Goal: Find specific page/section: Find specific page/section

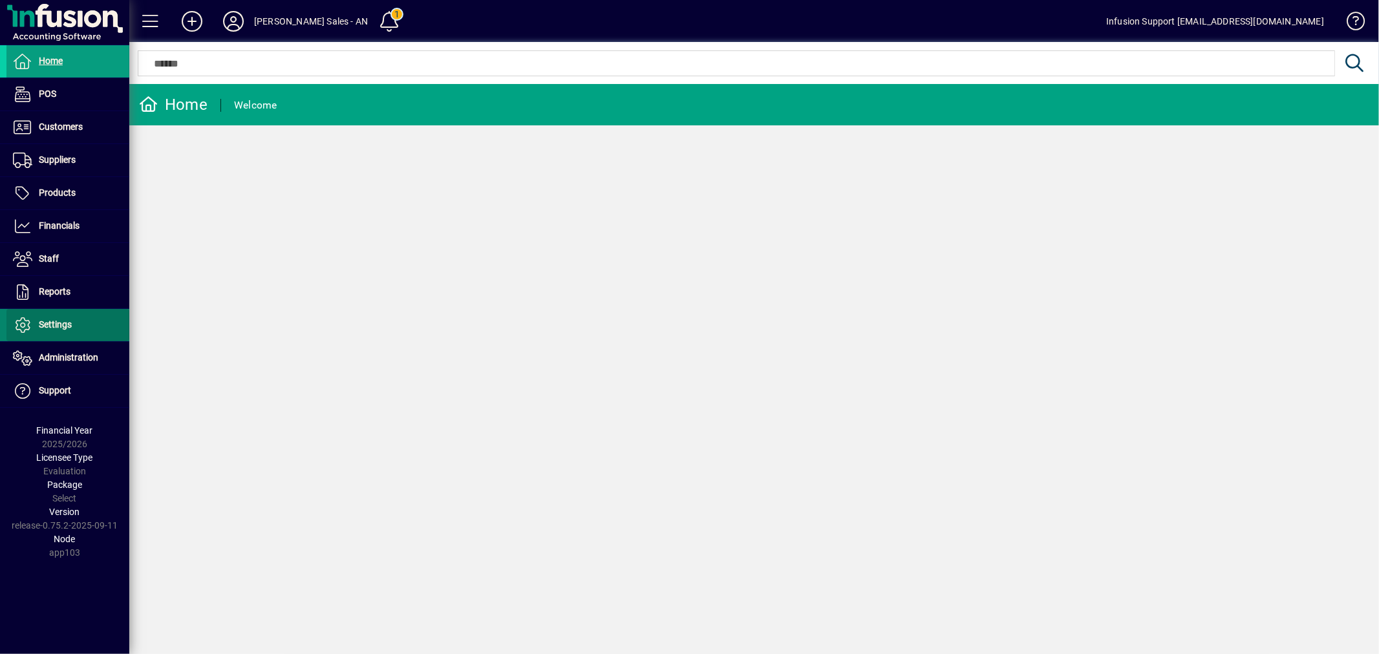
click at [66, 325] on span "Settings" at bounding box center [55, 324] width 33 height 10
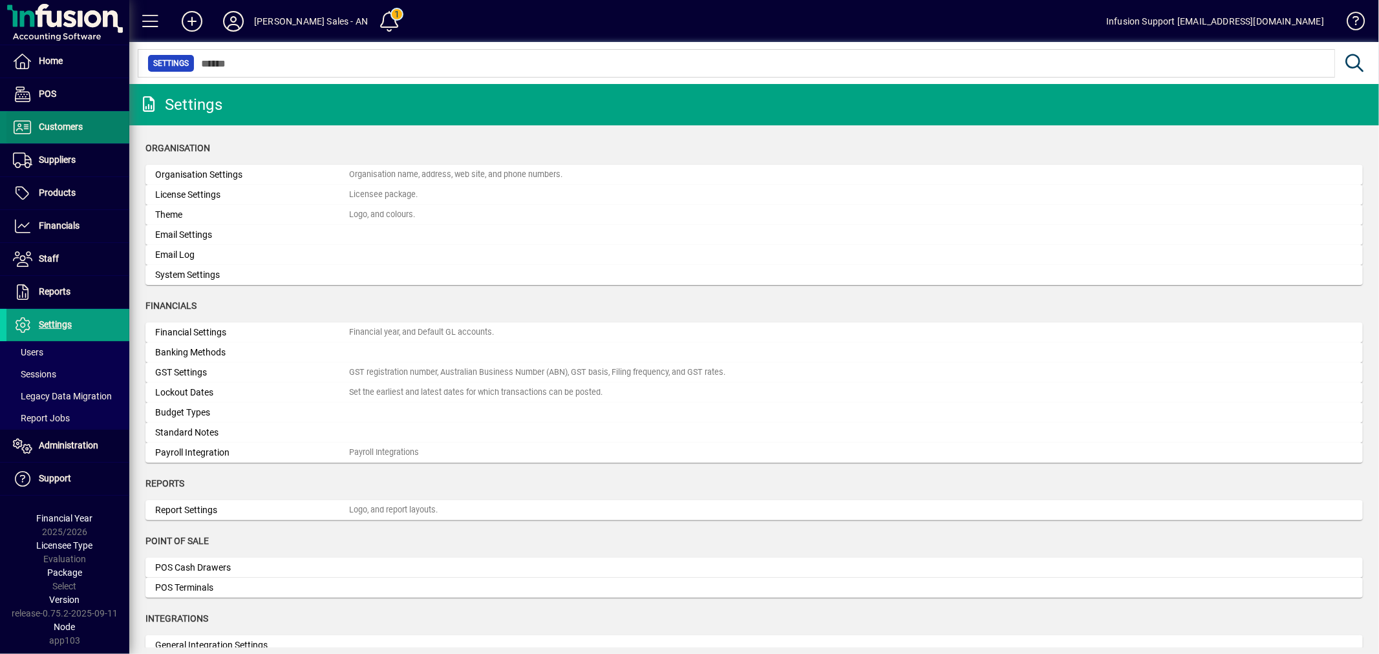
click at [50, 122] on span "Customers" at bounding box center [61, 127] width 44 height 10
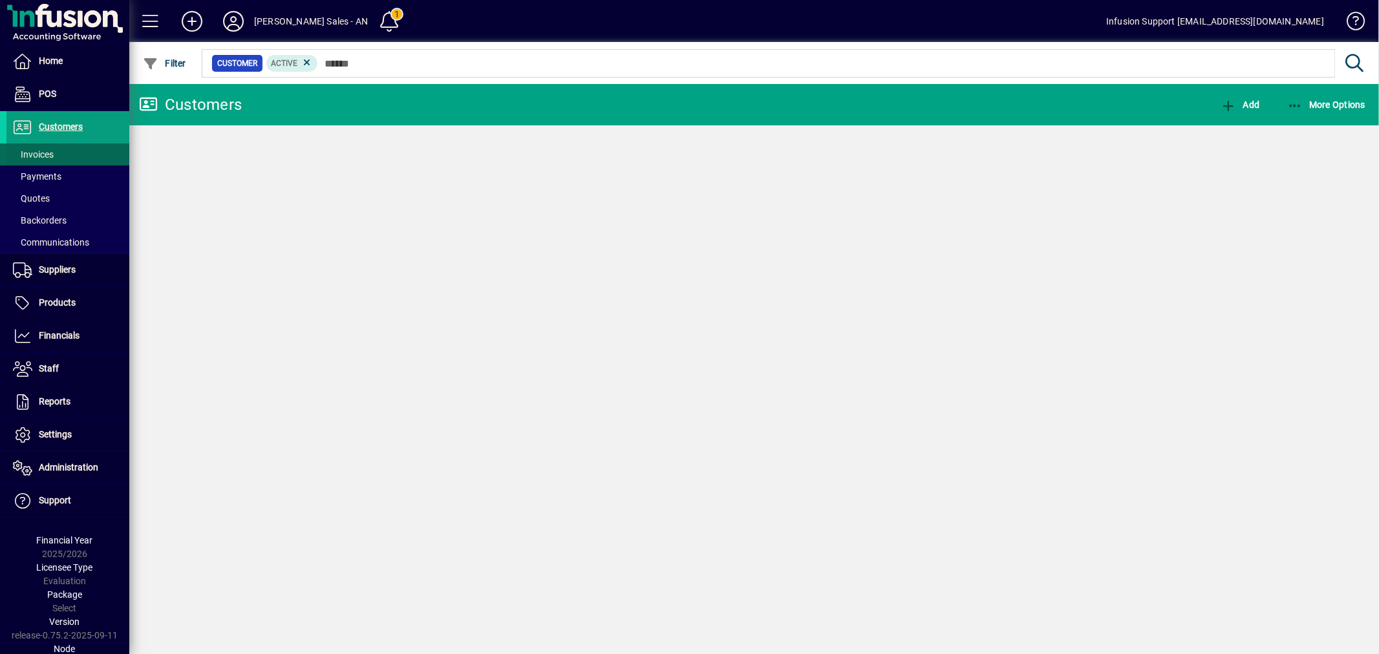
click at [52, 150] on span "Invoices" at bounding box center [33, 154] width 41 height 10
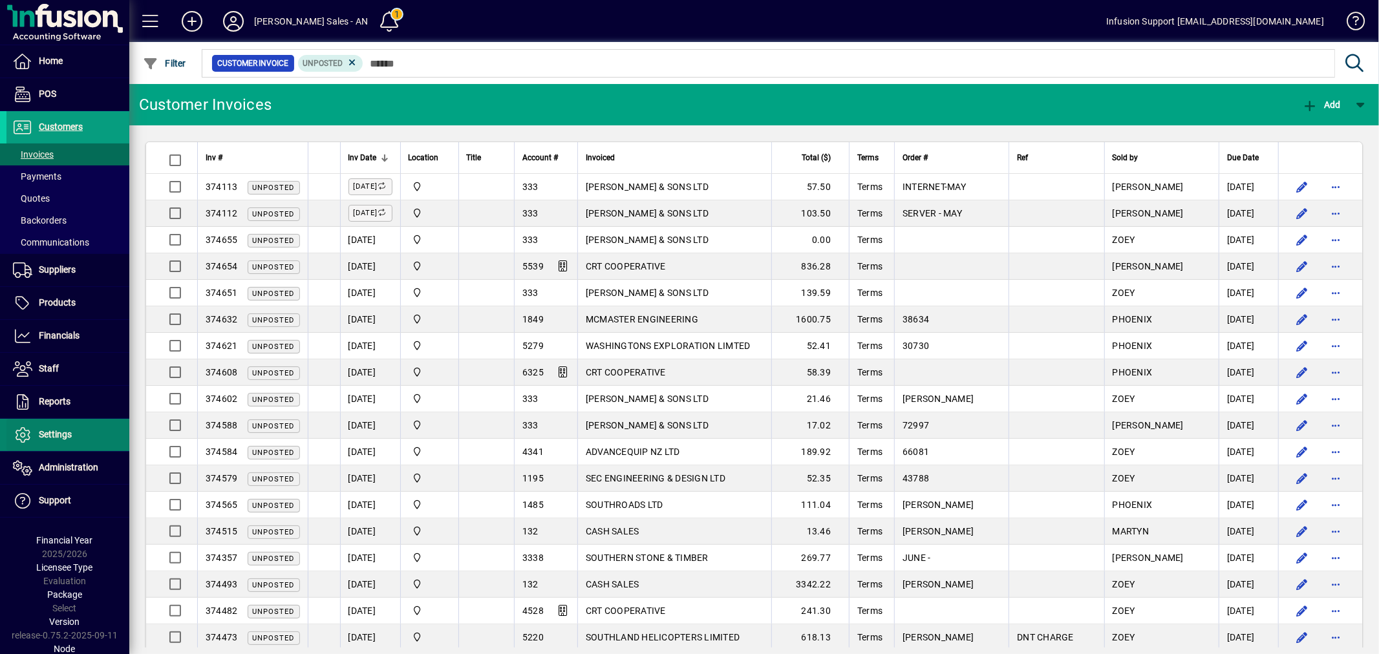
click at [48, 430] on span "Settings" at bounding box center [55, 434] width 33 height 10
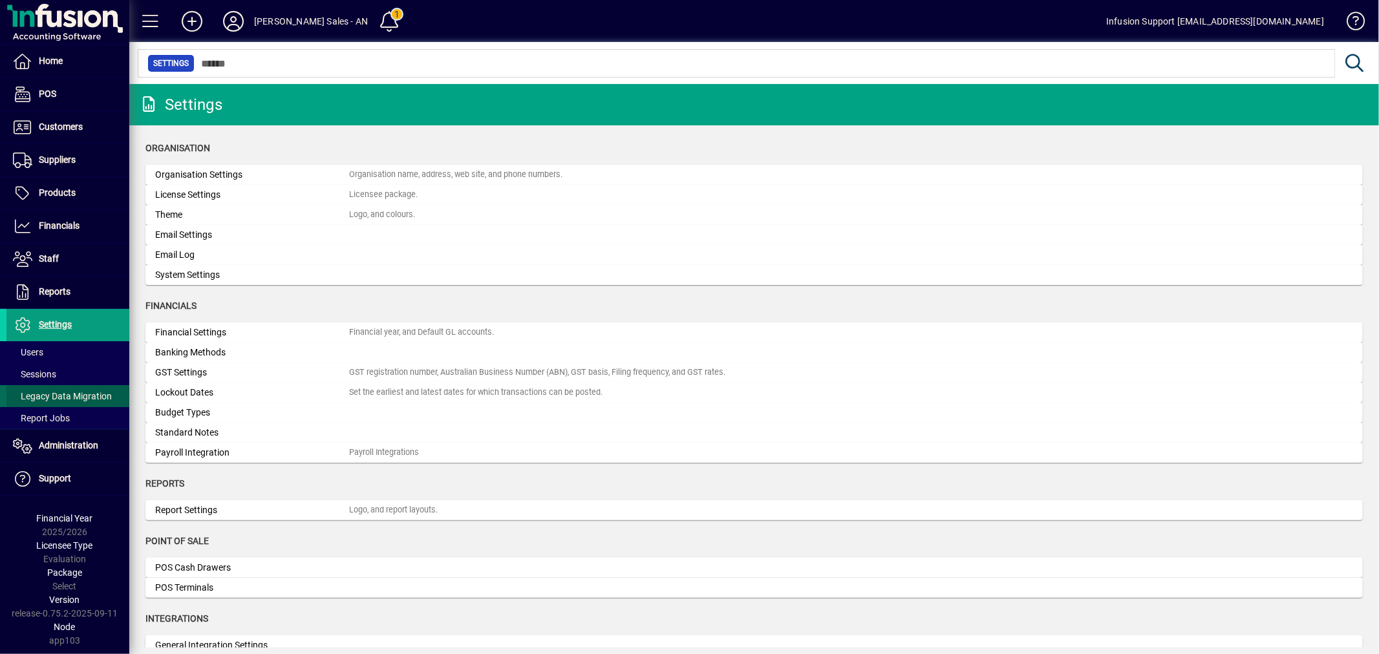
click at [60, 396] on span "Legacy Data Migration" at bounding box center [62, 396] width 99 height 10
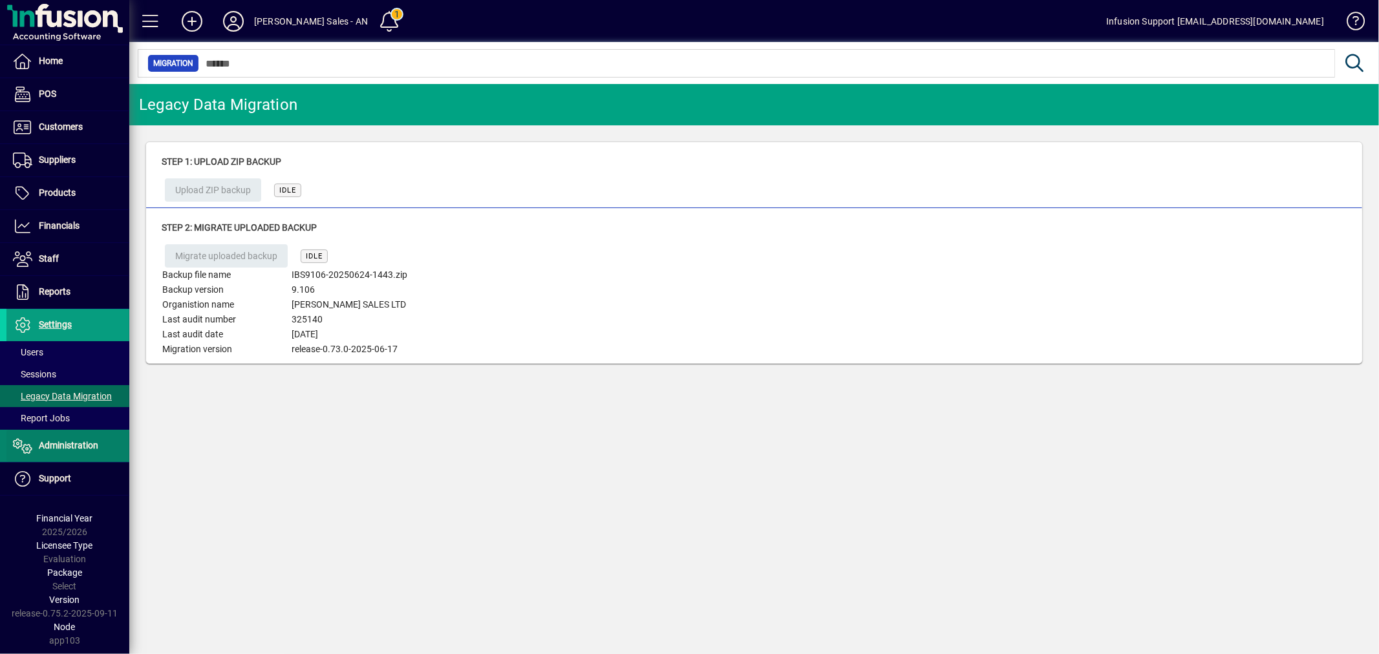
click at [59, 441] on span "Administration" at bounding box center [68, 445] width 59 height 10
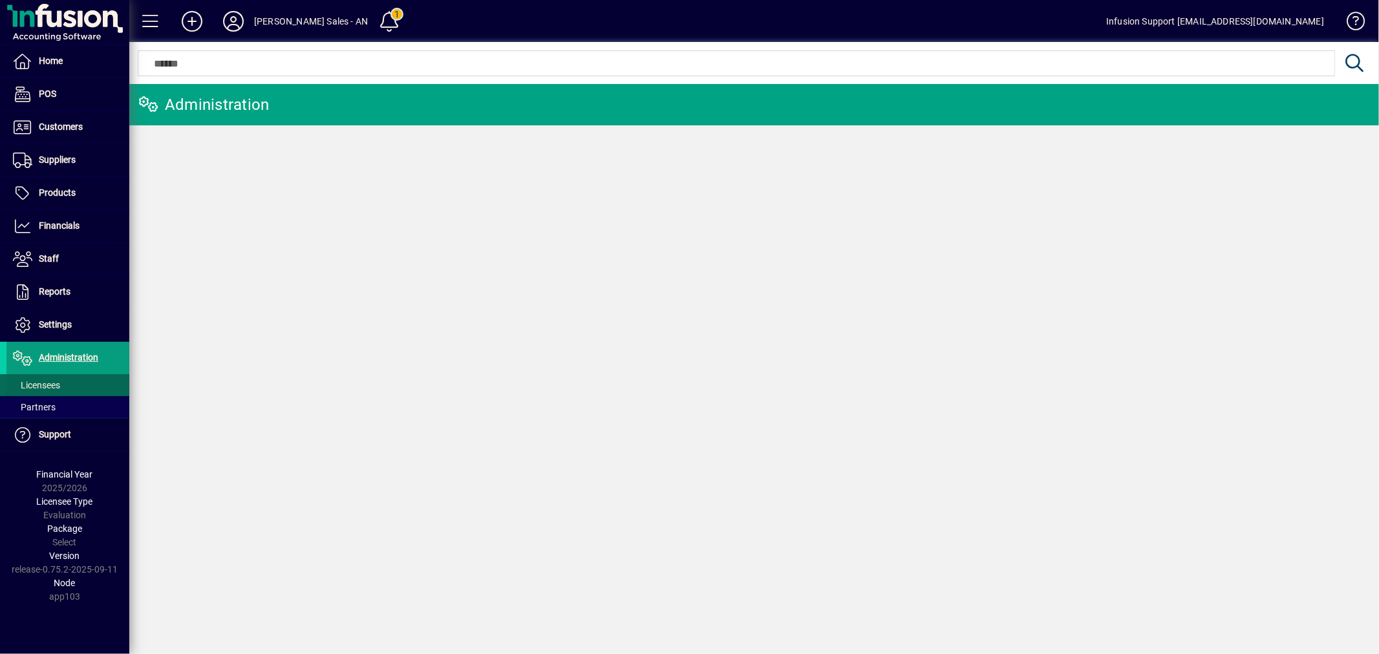
click at [57, 386] on span "Licensees" at bounding box center [36, 385] width 47 height 10
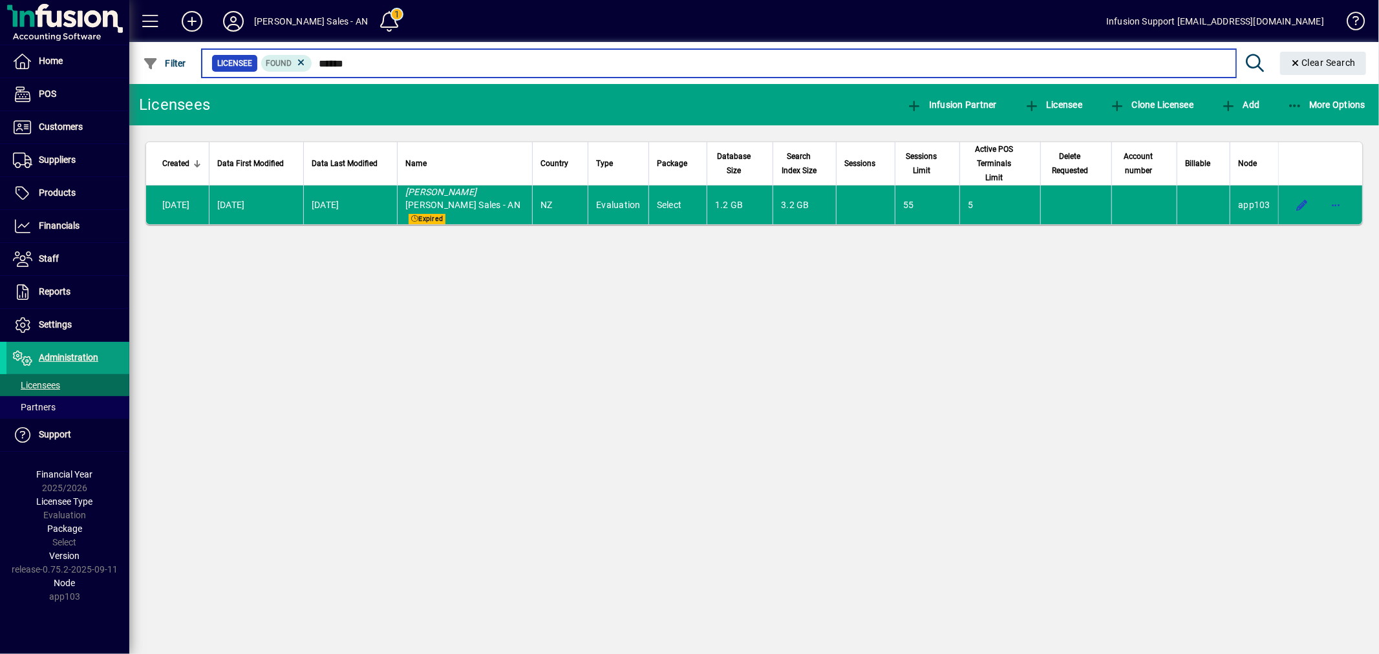
type input "******"
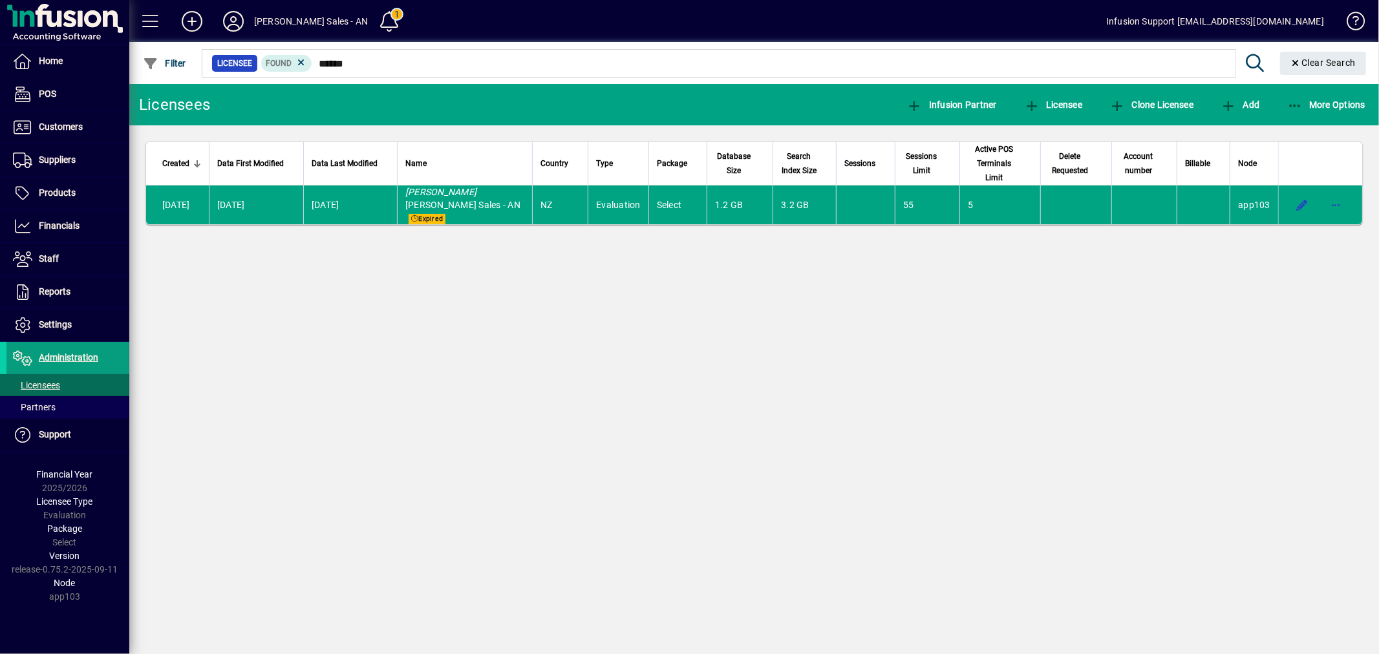
drag, startPoint x: 561, startPoint y: 285, endPoint x: 573, endPoint y: 279, distance: 13.9
click at [562, 283] on div "Licensees Infusion Partner Licensee Clone Licensee Add More Options Created Dat…" at bounding box center [753, 369] width 1249 height 570
click at [502, 186] on td "[PERSON_NAME] Sales - AN Expired" at bounding box center [464, 205] width 135 height 39
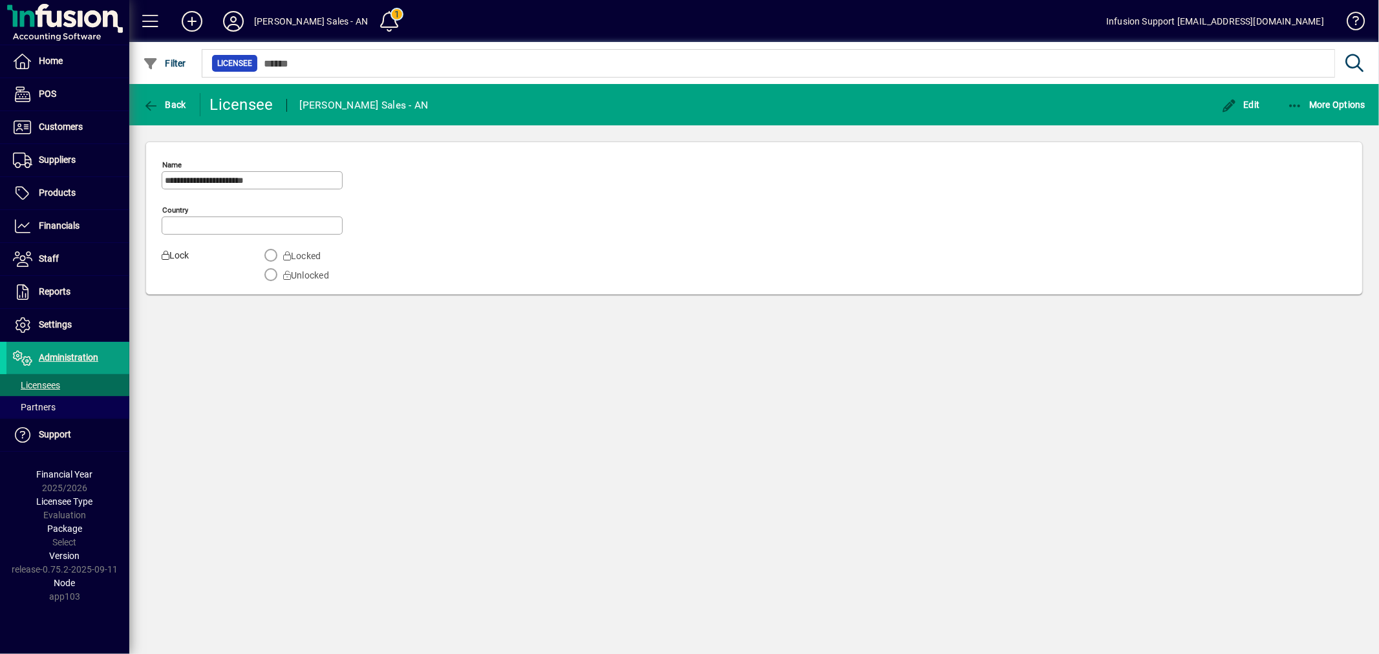
type input "**********"
drag, startPoint x: 601, startPoint y: 224, endPoint x: 301, endPoint y: 186, distance: 302.3
click at [451, 207] on div "**********" at bounding box center [754, 221] width 1185 height 133
click at [55, 217] on span at bounding box center [67, 226] width 123 height 31
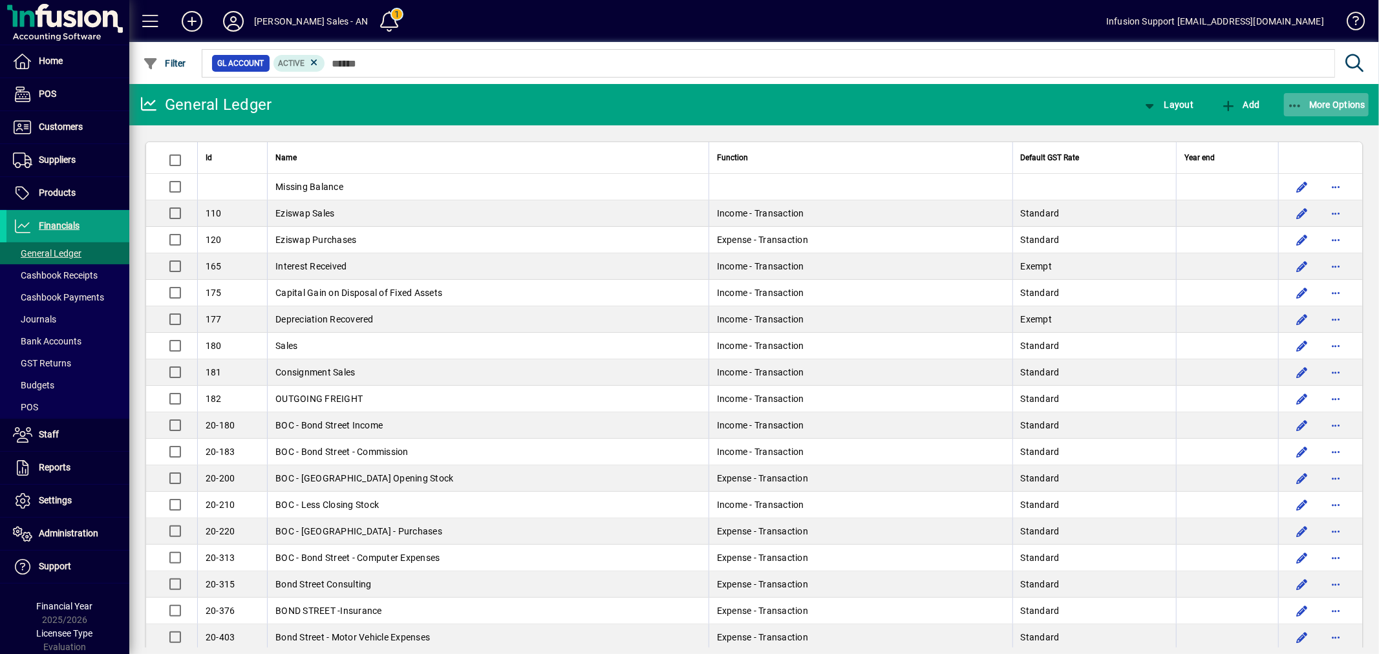
click at [1335, 101] on span "More Options" at bounding box center [1326, 105] width 79 height 10
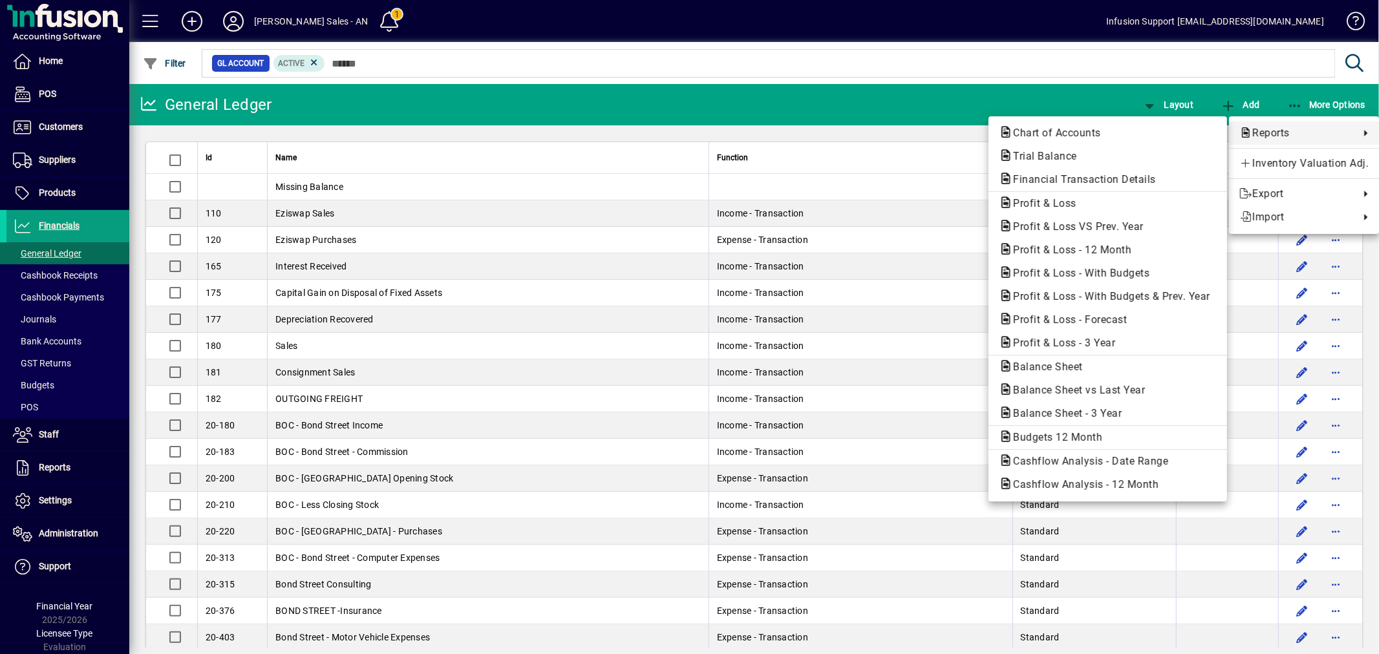
drag, startPoint x: 629, startPoint y: 96, endPoint x: 543, endPoint y: 160, distance: 107.2
click at [613, 105] on div at bounding box center [689, 327] width 1379 height 654
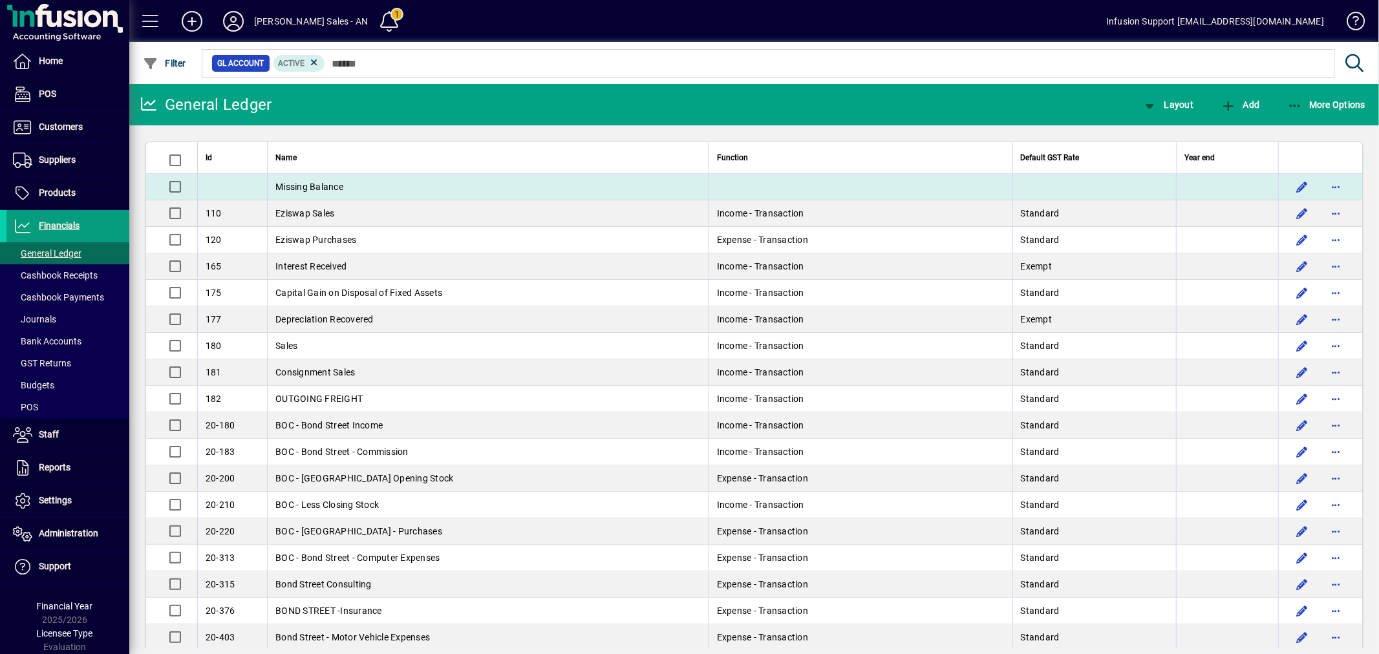
click at [545, 190] on td "Missing Balance" at bounding box center [487, 187] width 441 height 27
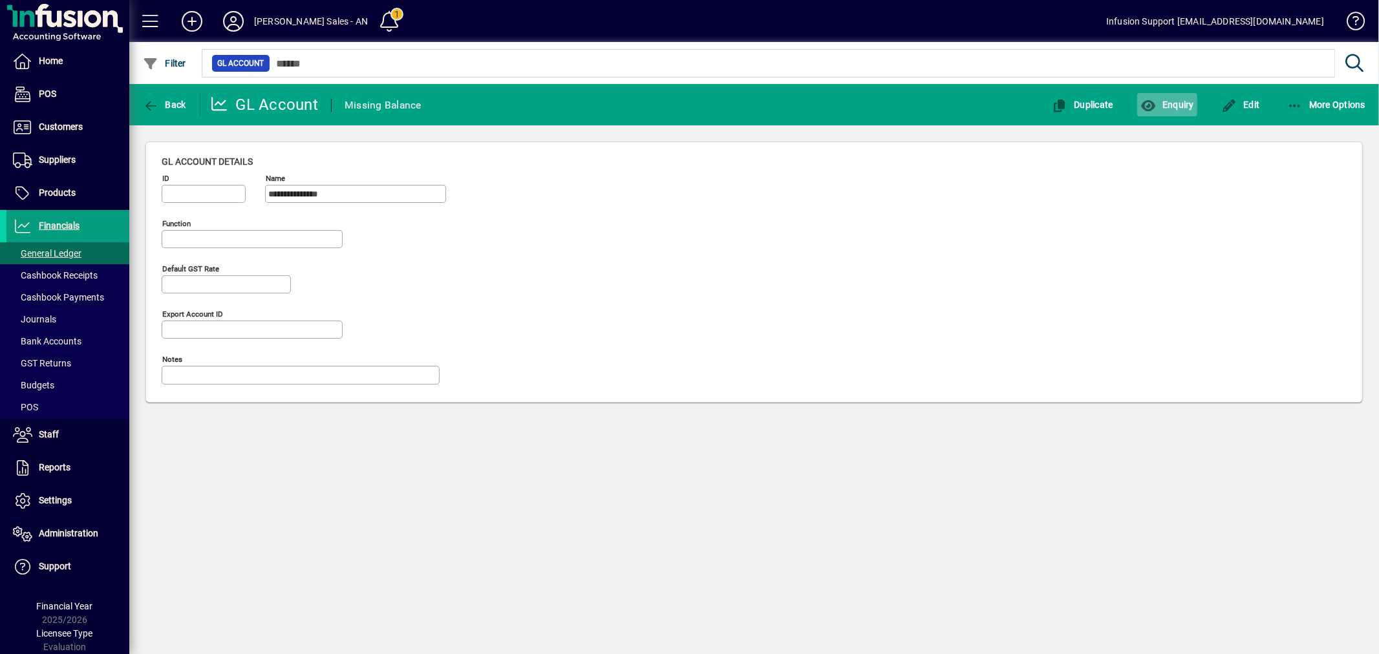
click at [1186, 105] on span "Enquiry" at bounding box center [1167, 105] width 54 height 10
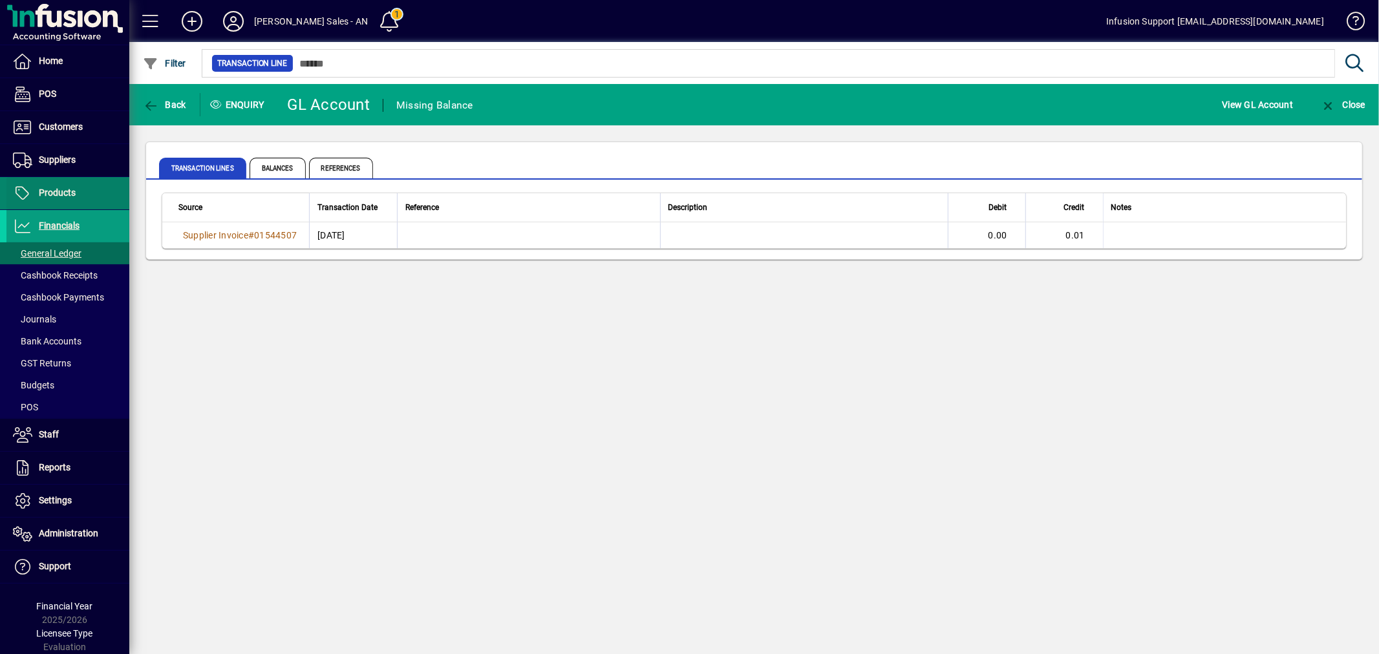
drag, startPoint x: 593, startPoint y: 385, endPoint x: 80, endPoint y: 186, distance: 550.2
click at [591, 384] on div "Back Enquiry GL Account Missing Balance View GL Account Close Transaction lines…" at bounding box center [753, 369] width 1249 height 570
click at [47, 216] on span at bounding box center [67, 226] width 123 height 31
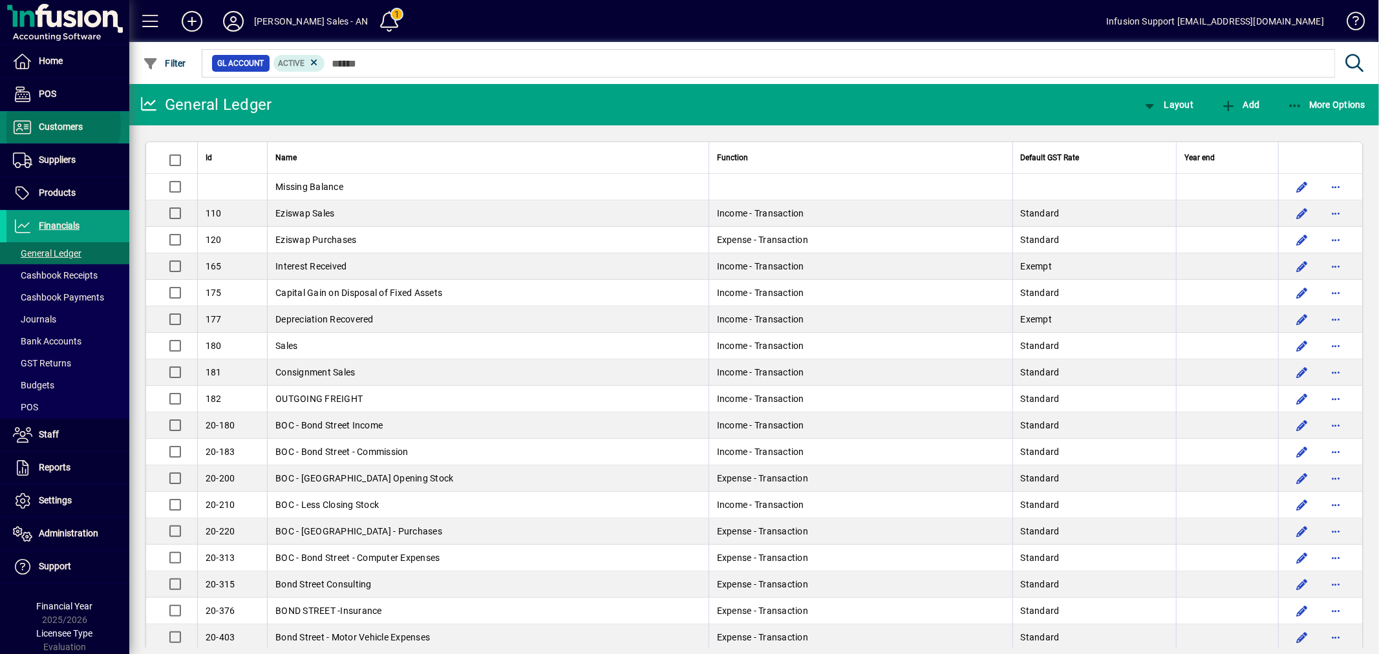
click at [60, 126] on span "Customers" at bounding box center [61, 127] width 44 height 10
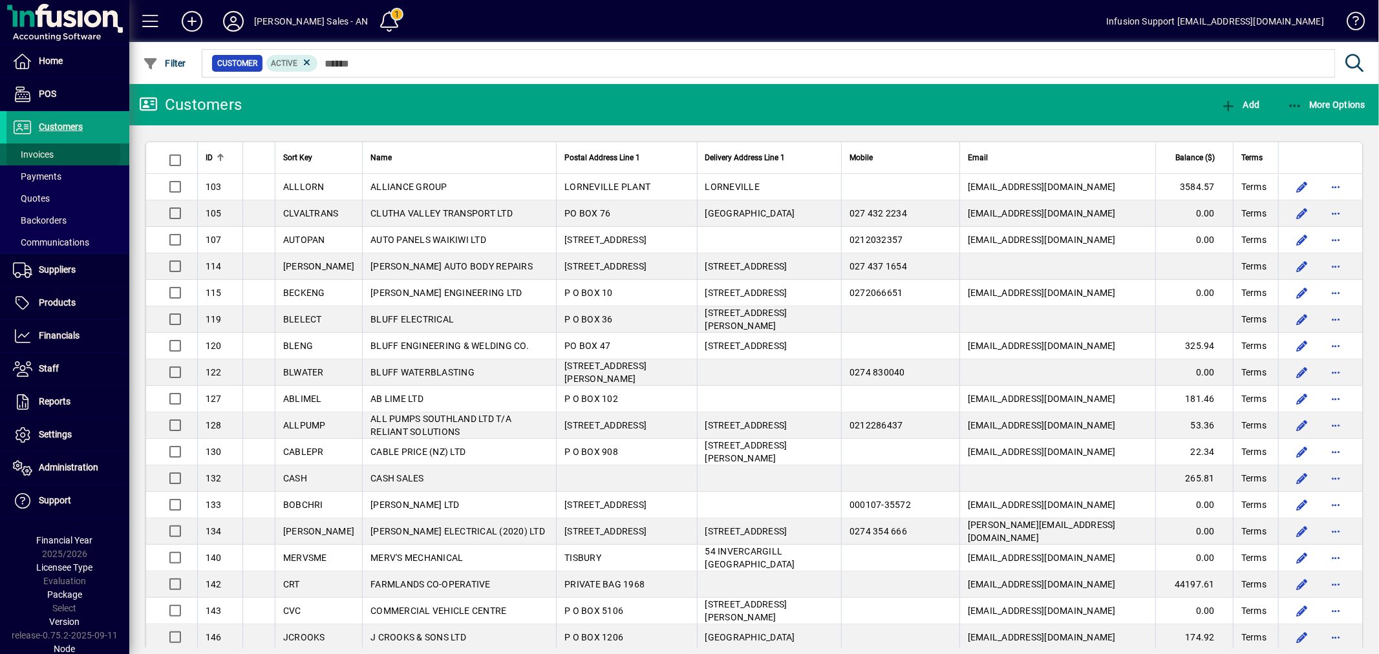
click at [58, 152] on span at bounding box center [67, 154] width 123 height 31
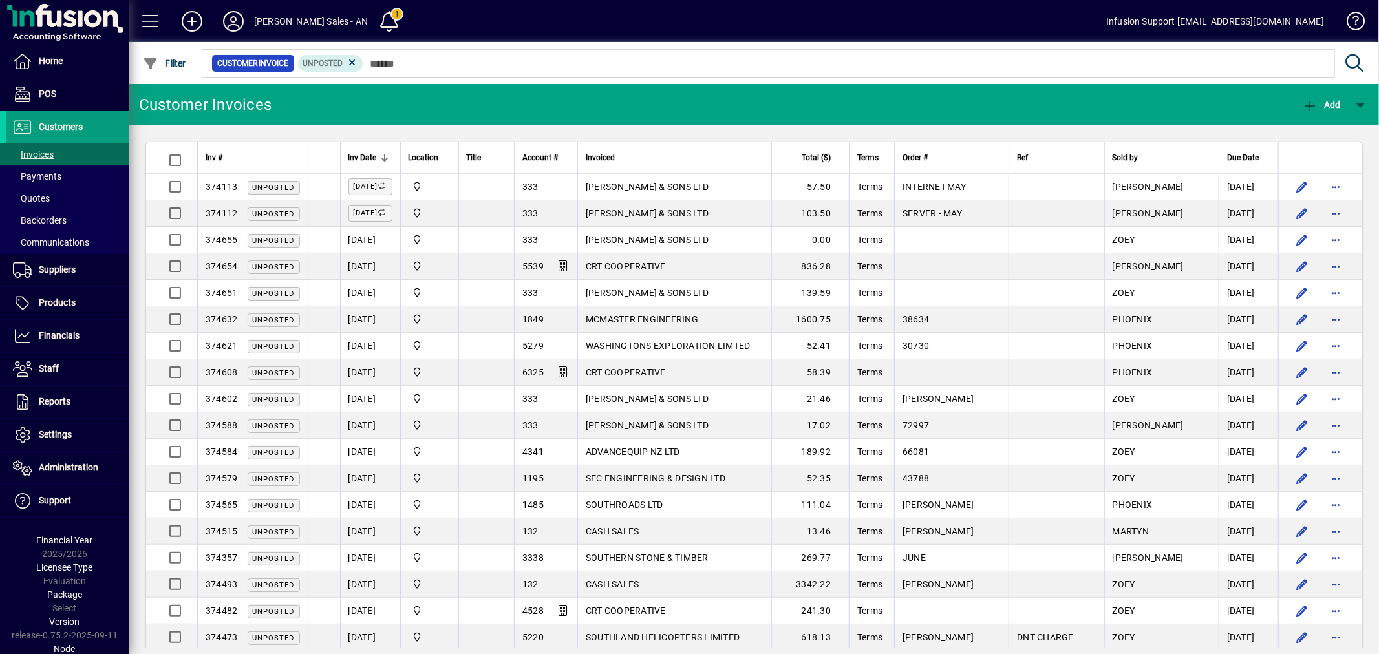
drag, startPoint x: 429, startPoint y: 85, endPoint x: 409, endPoint y: 21, distance: 66.6
click at [429, 85] on mat-toolbar-row "Customer Invoices Add" at bounding box center [753, 104] width 1249 height 41
